Goal: Information Seeking & Learning: Learn about a topic

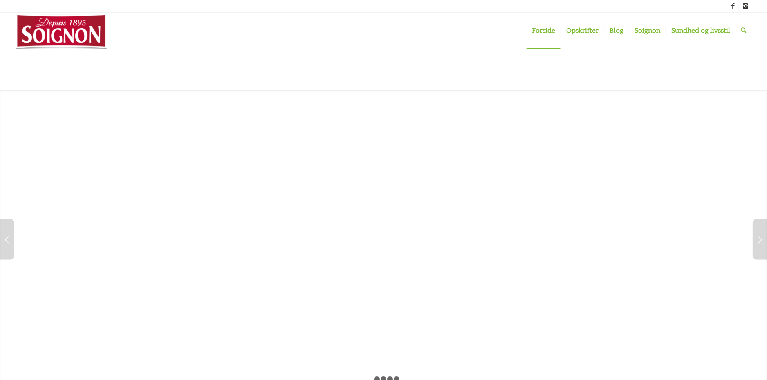
click at [67, 31] on img at bounding box center [62, 31] width 92 height 36
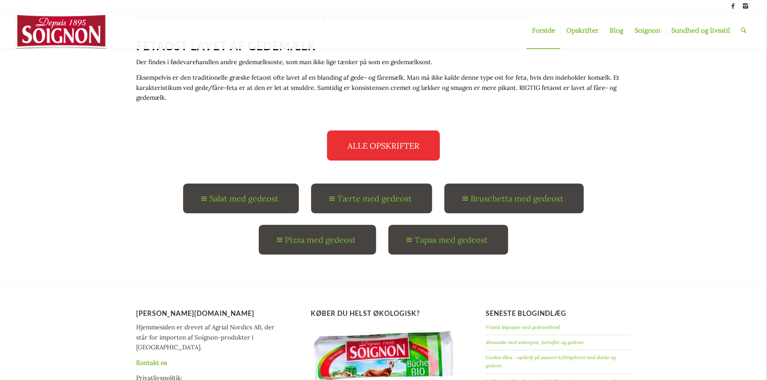
scroll to position [3026, 0]
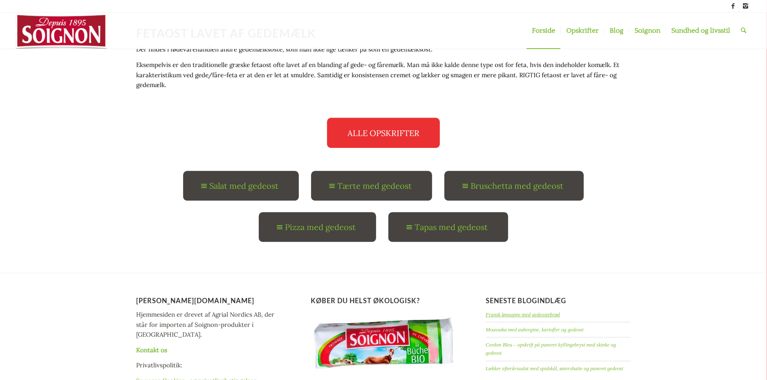
click at [517, 312] on link "Fransk løgsuppe med gedeostebrød" at bounding box center [523, 315] width 74 height 6
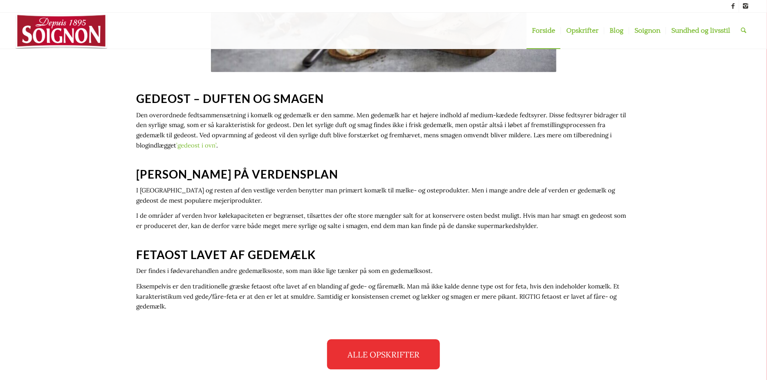
scroll to position [2780, 0]
